Goal: Find specific page/section: Find specific page/section

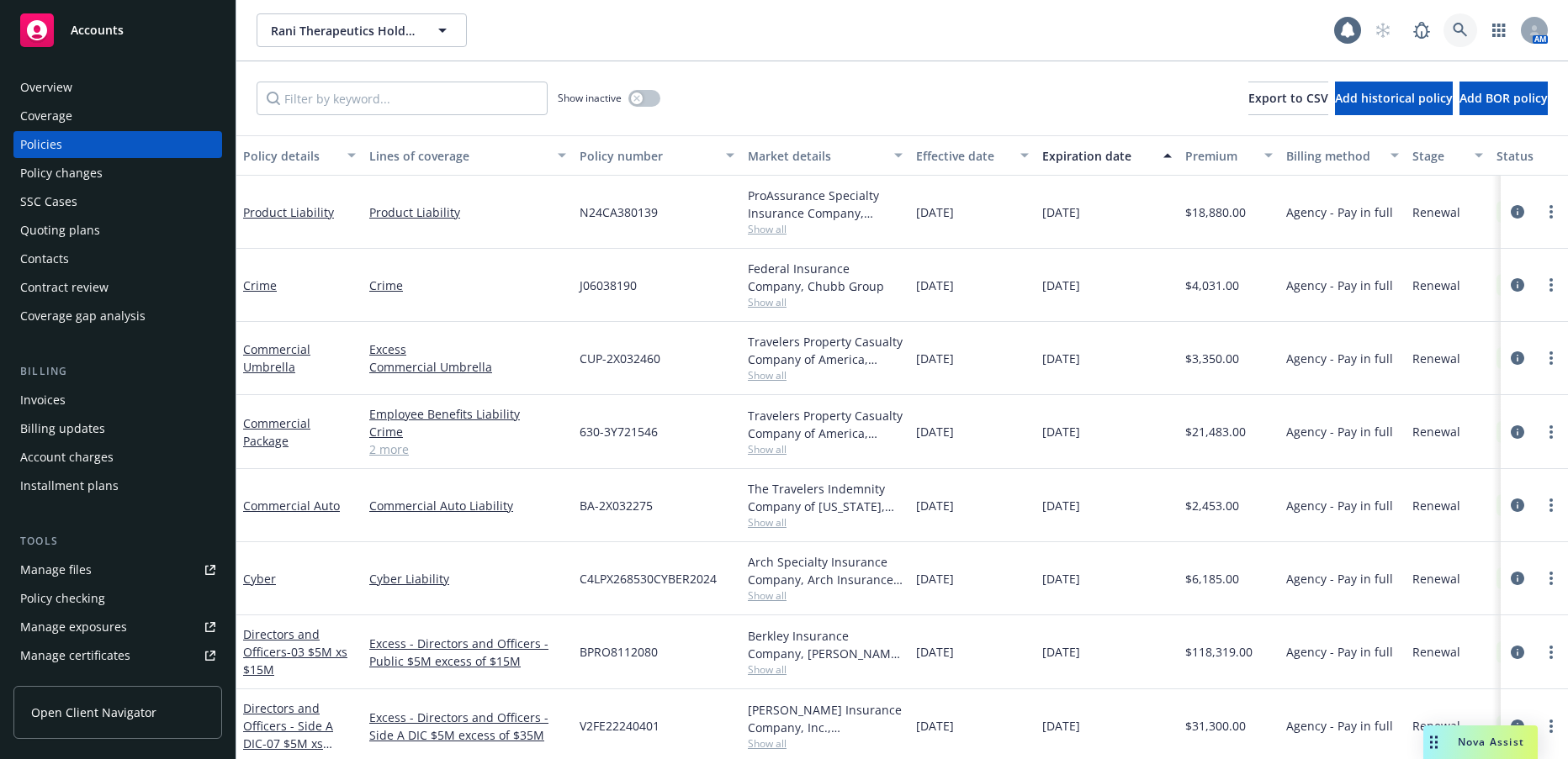
click at [1458, 32] on icon at bounding box center [1460, 31] width 15 height 15
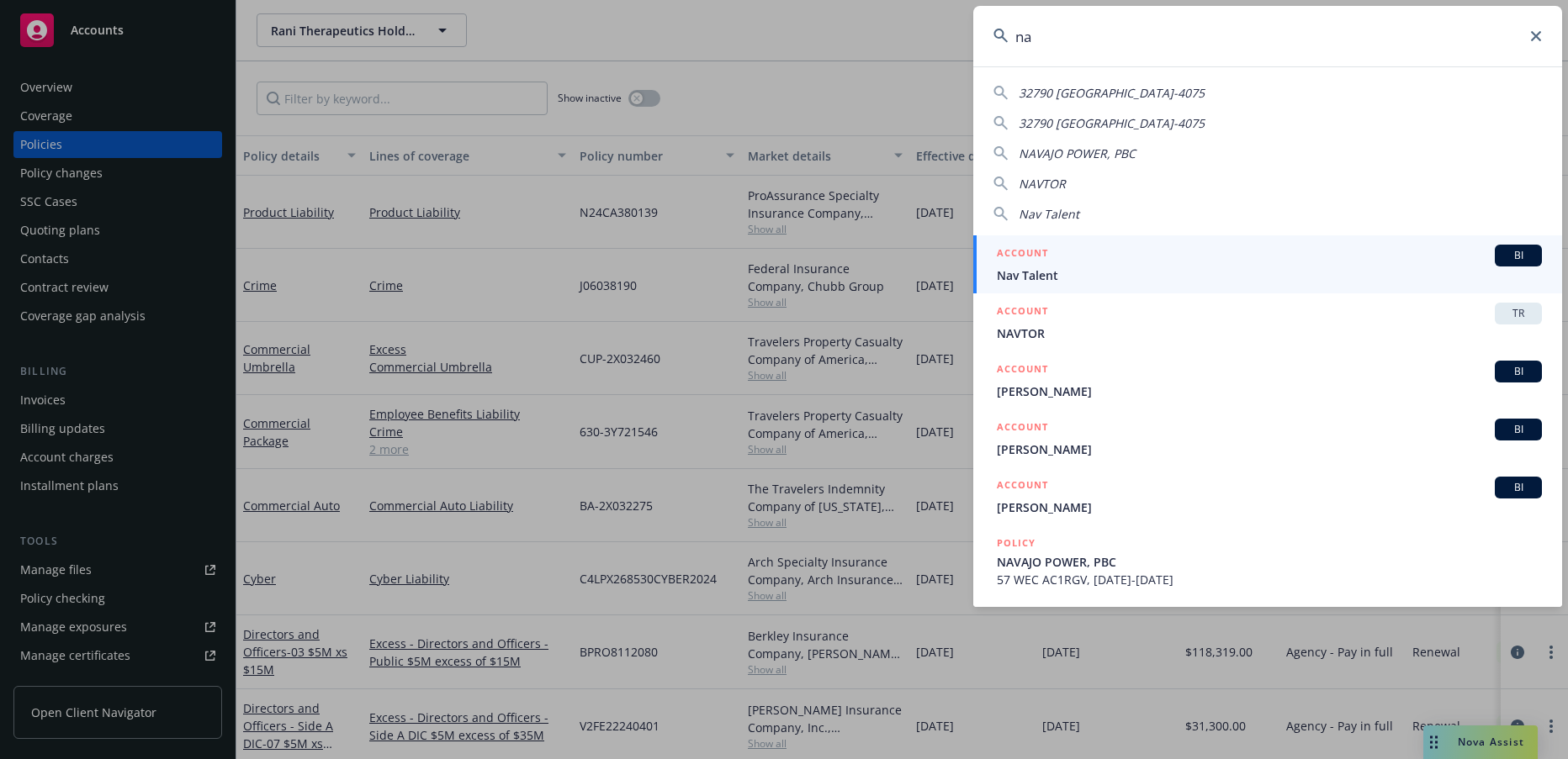
type input "n"
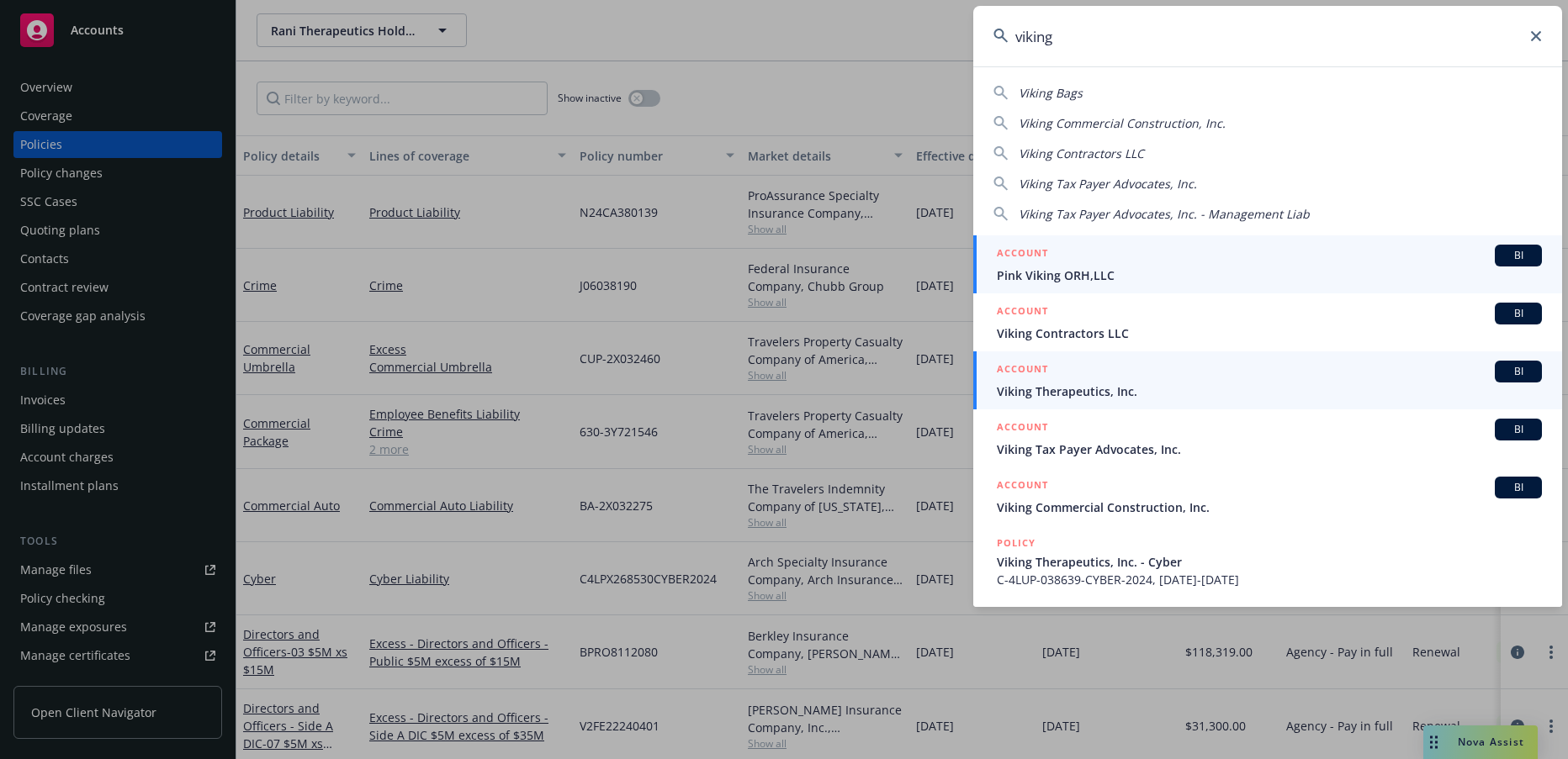
type input "viking"
click at [1079, 381] on div "ACCOUNT BI" at bounding box center [1269, 371] width 545 height 22
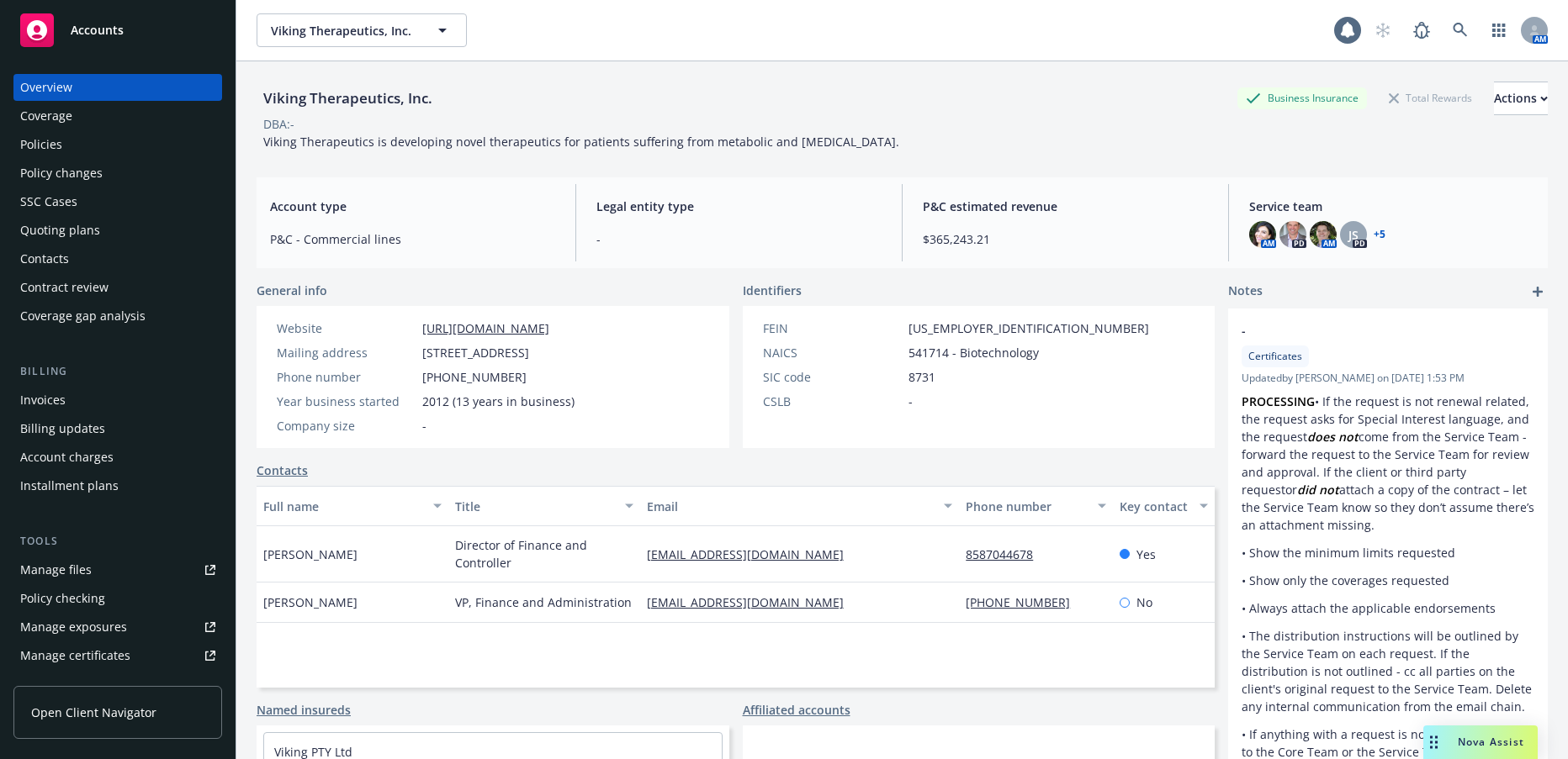
click at [43, 396] on div "Invoices" at bounding box center [43, 400] width 46 height 27
